Goal: Transaction & Acquisition: Purchase product/service

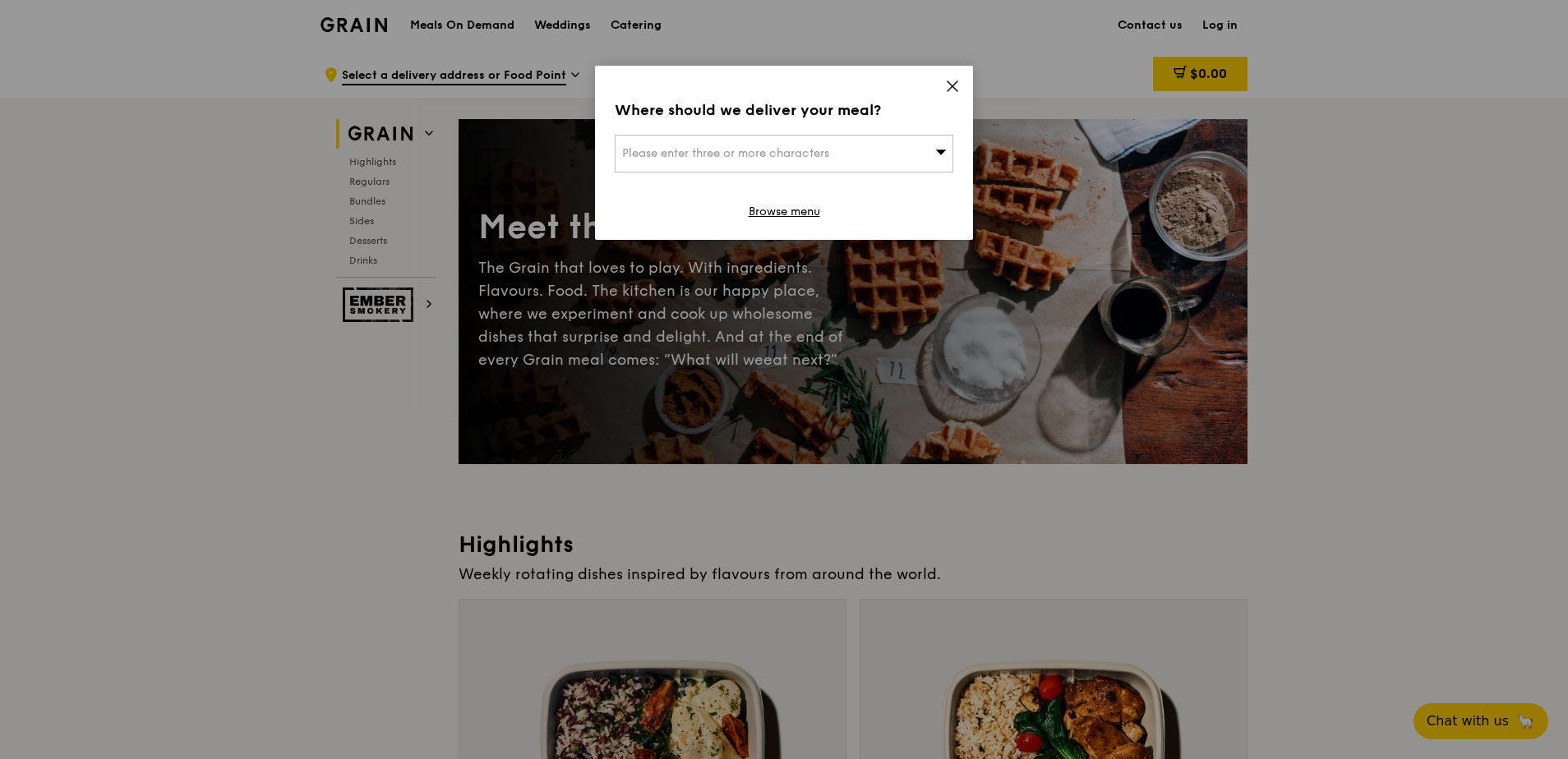
click at [959, 86] on icon at bounding box center [952, 86] width 15 height 15
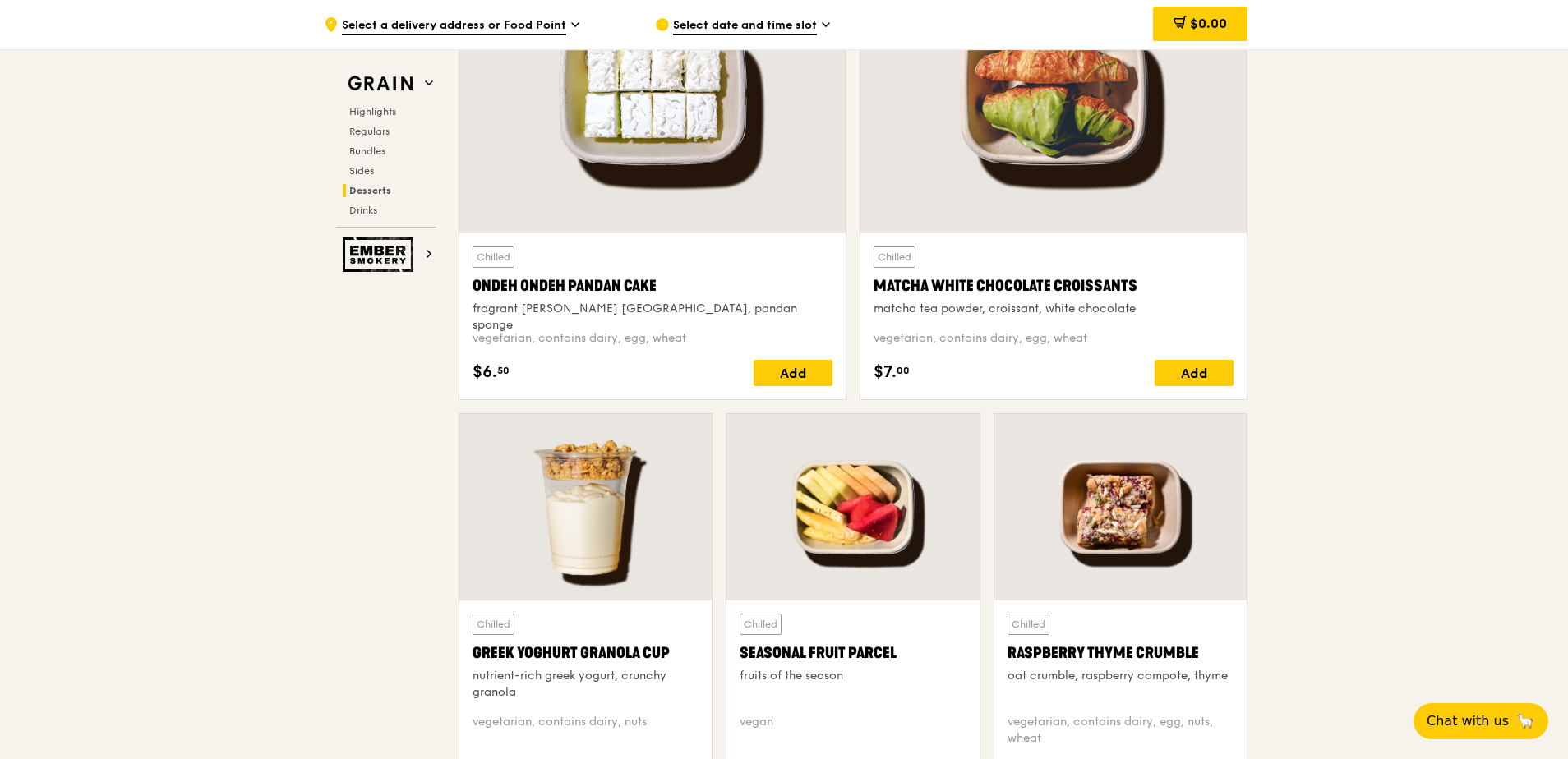
scroll to position [4848, 0]
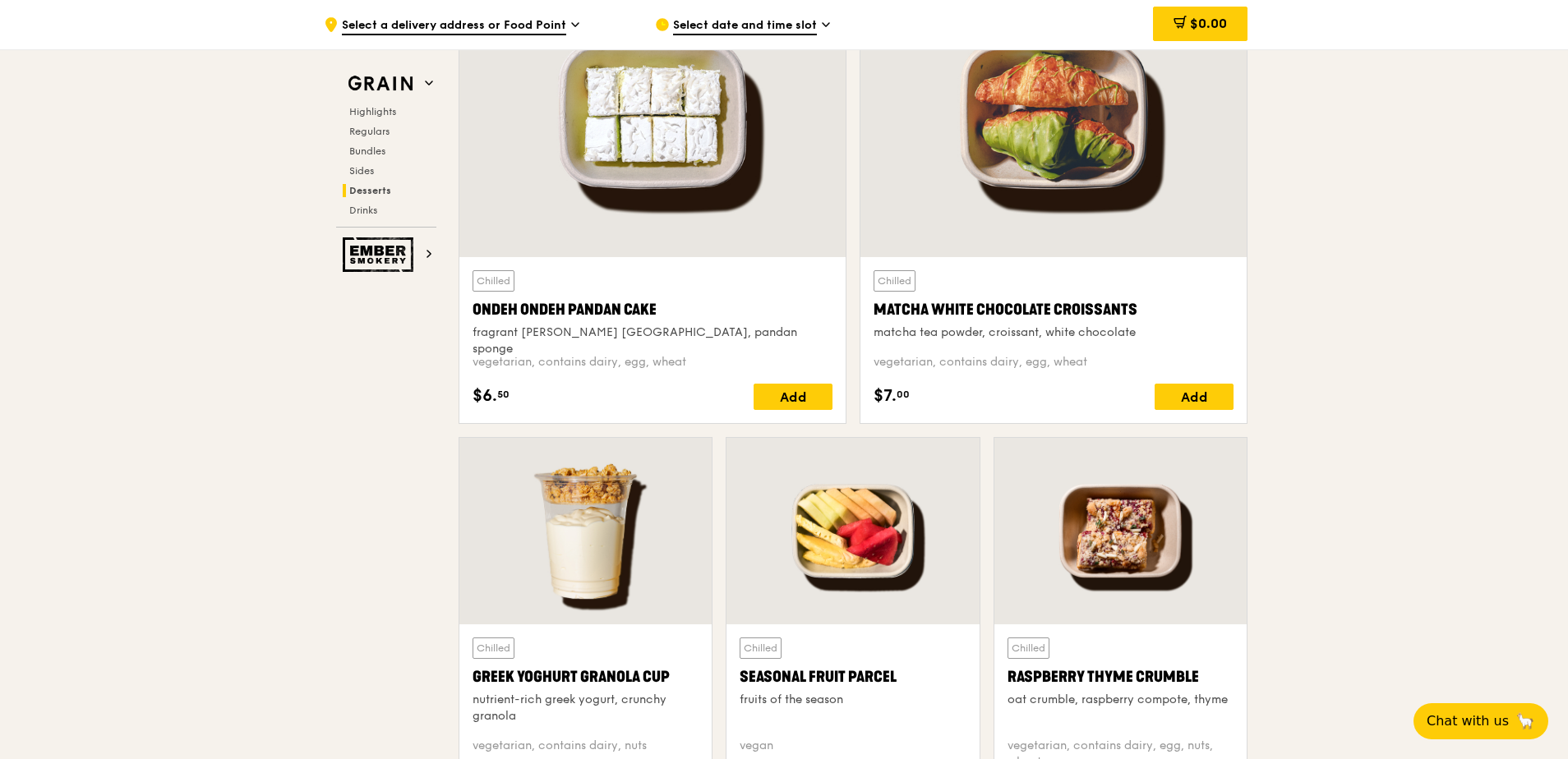
click at [1011, 241] on div at bounding box center [1053, 115] width 387 height 285
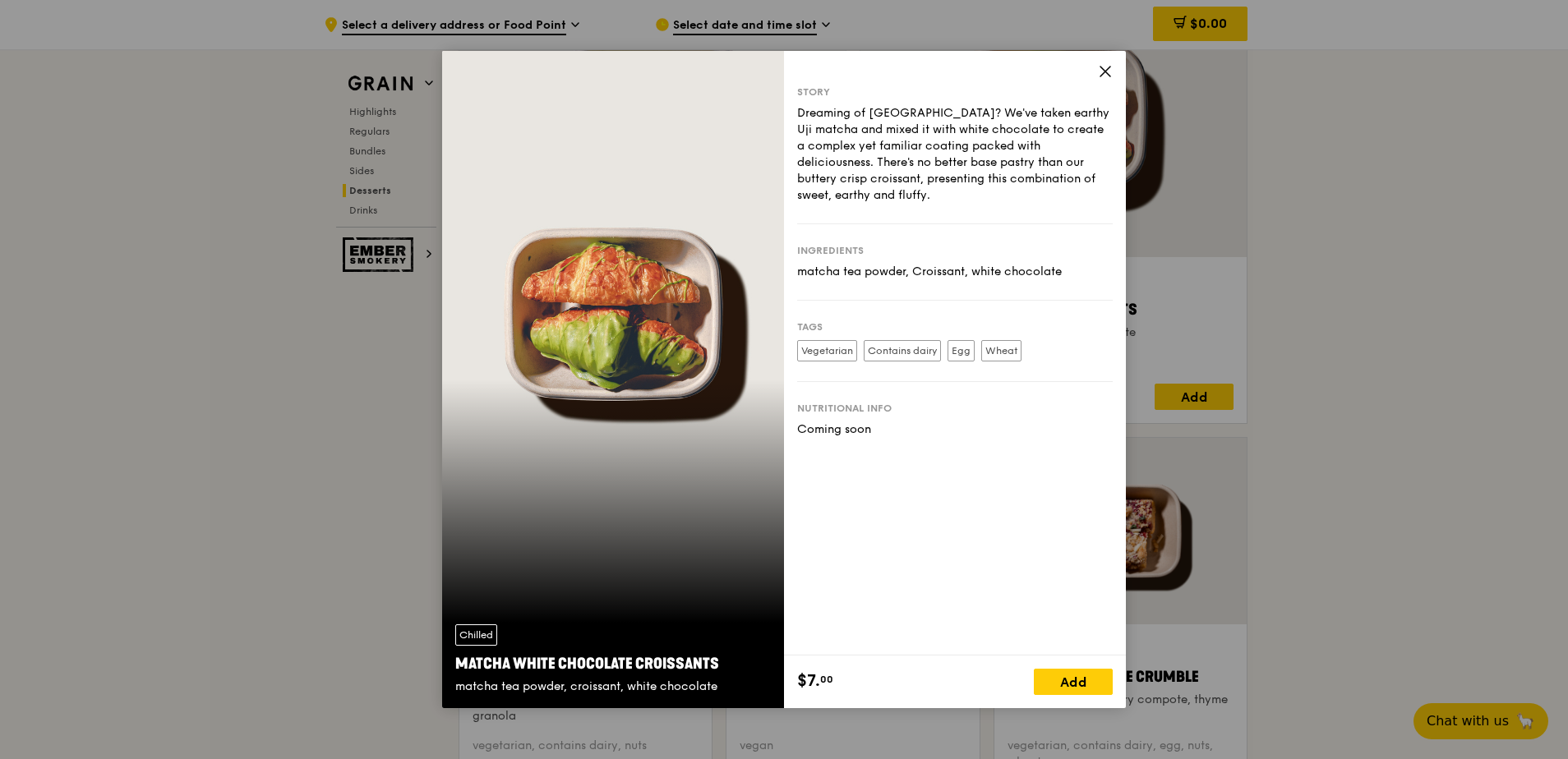
click at [1100, 73] on icon at bounding box center [1105, 71] width 15 height 15
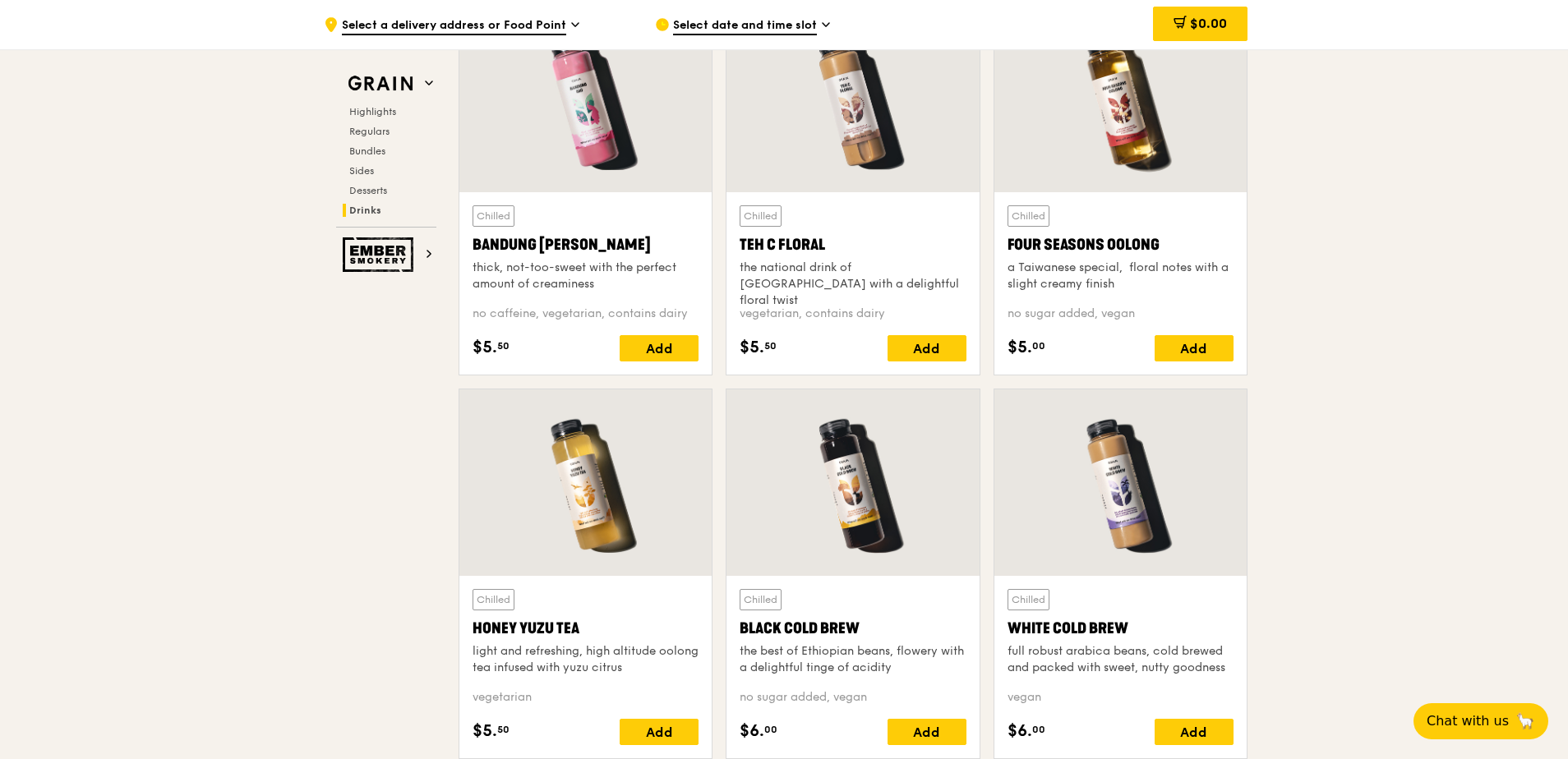
scroll to position [5835, 0]
